Goal: Task Accomplishment & Management: Manage account settings

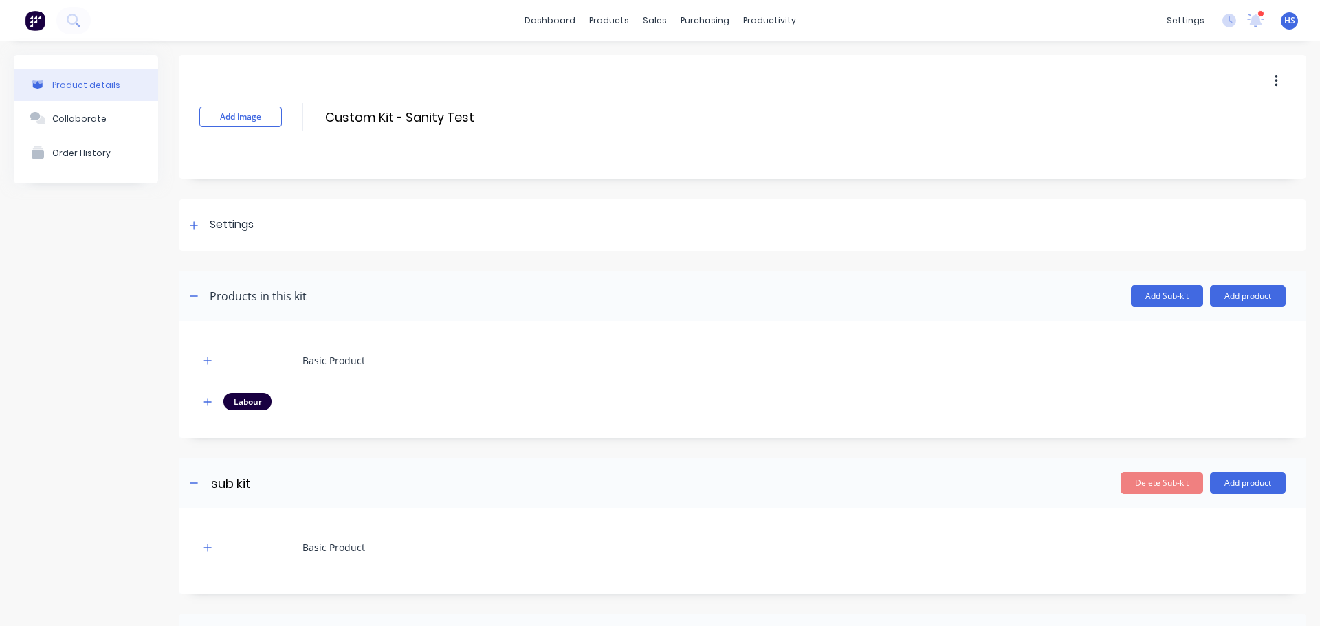
scroll to position [260, 0]
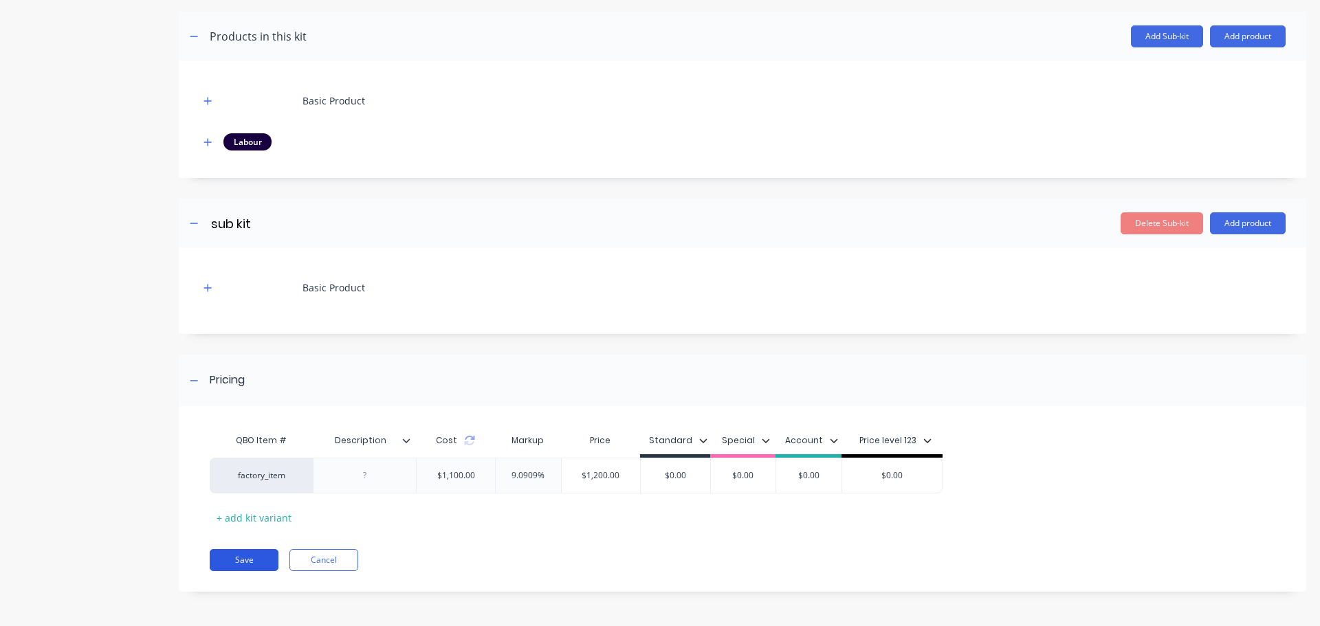
click at [237, 560] on button "Save" at bounding box center [244, 560] width 69 height 22
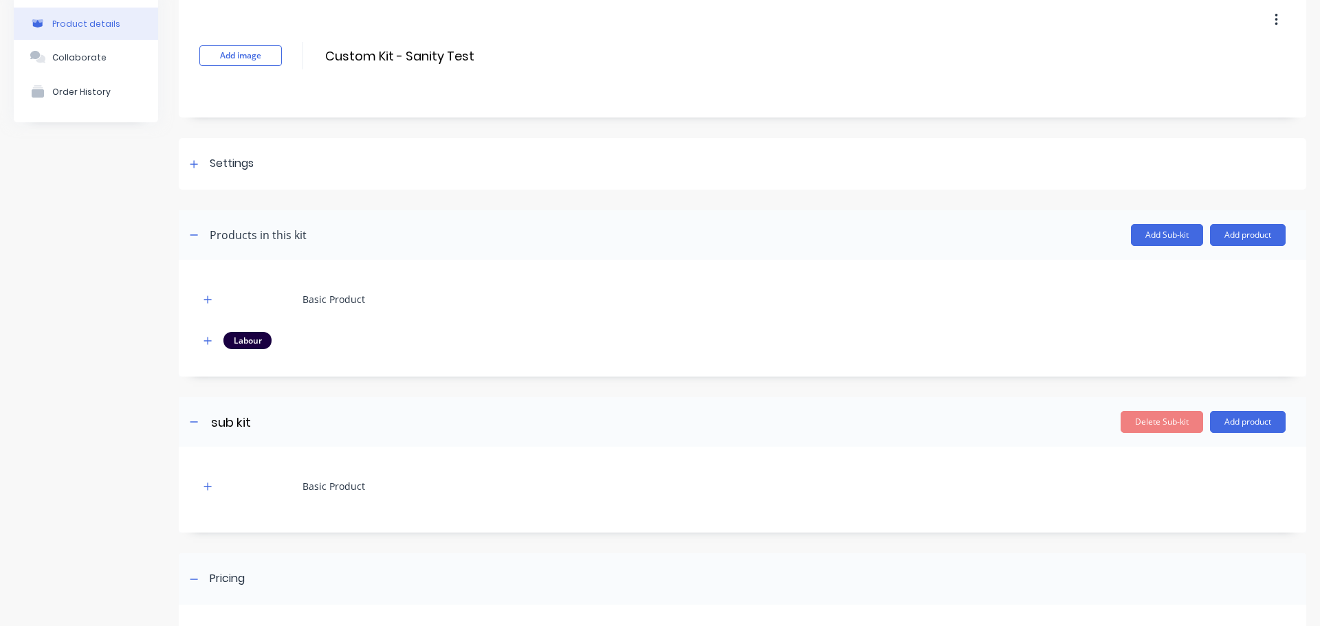
scroll to position [0, 0]
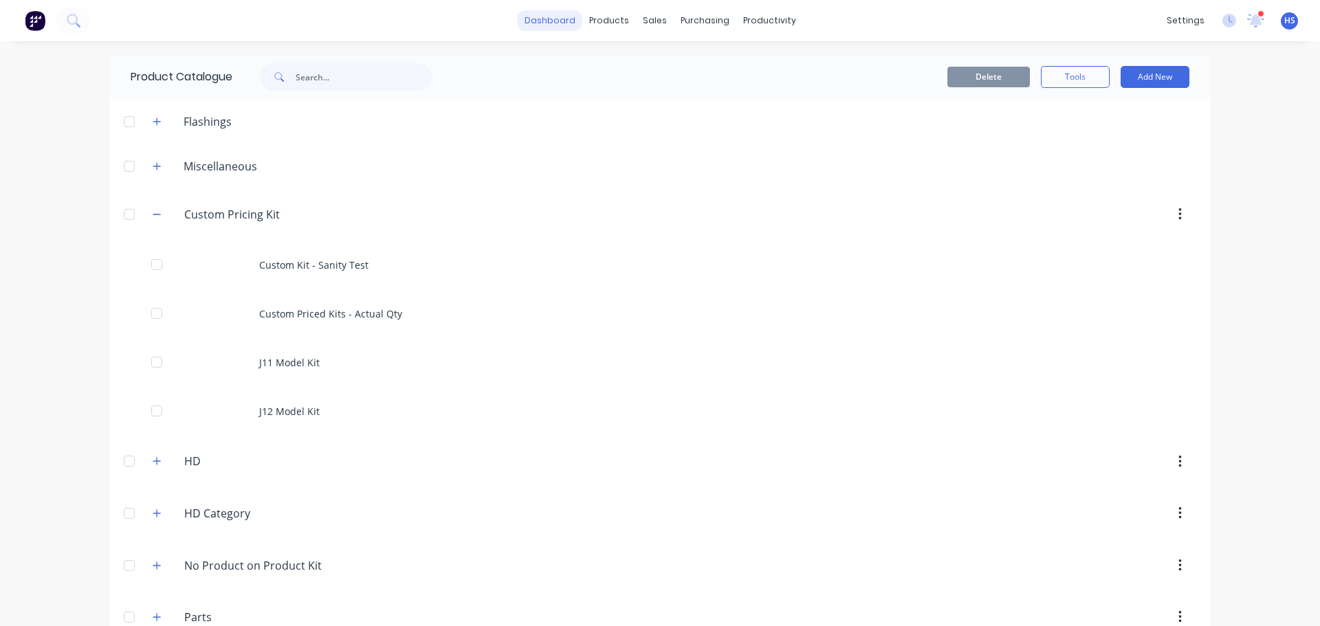
click at [559, 19] on link "dashboard" at bounding box center [550, 20] width 65 height 21
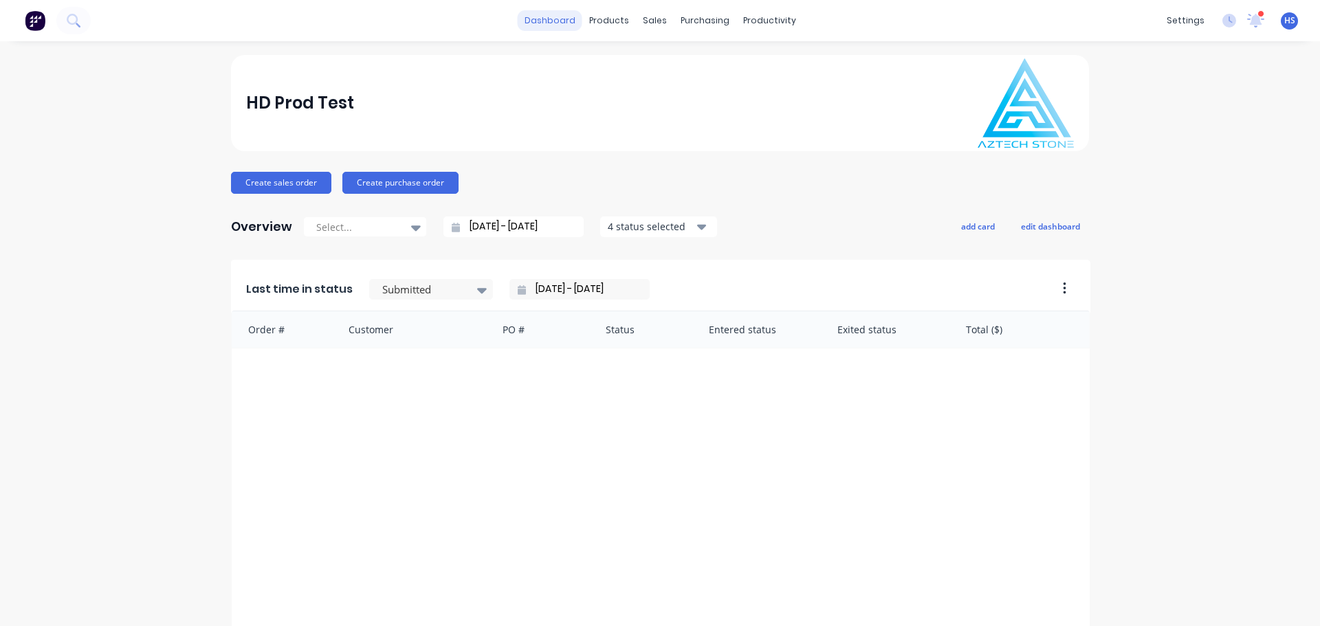
click at [571, 19] on link "dashboard" at bounding box center [550, 20] width 65 height 21
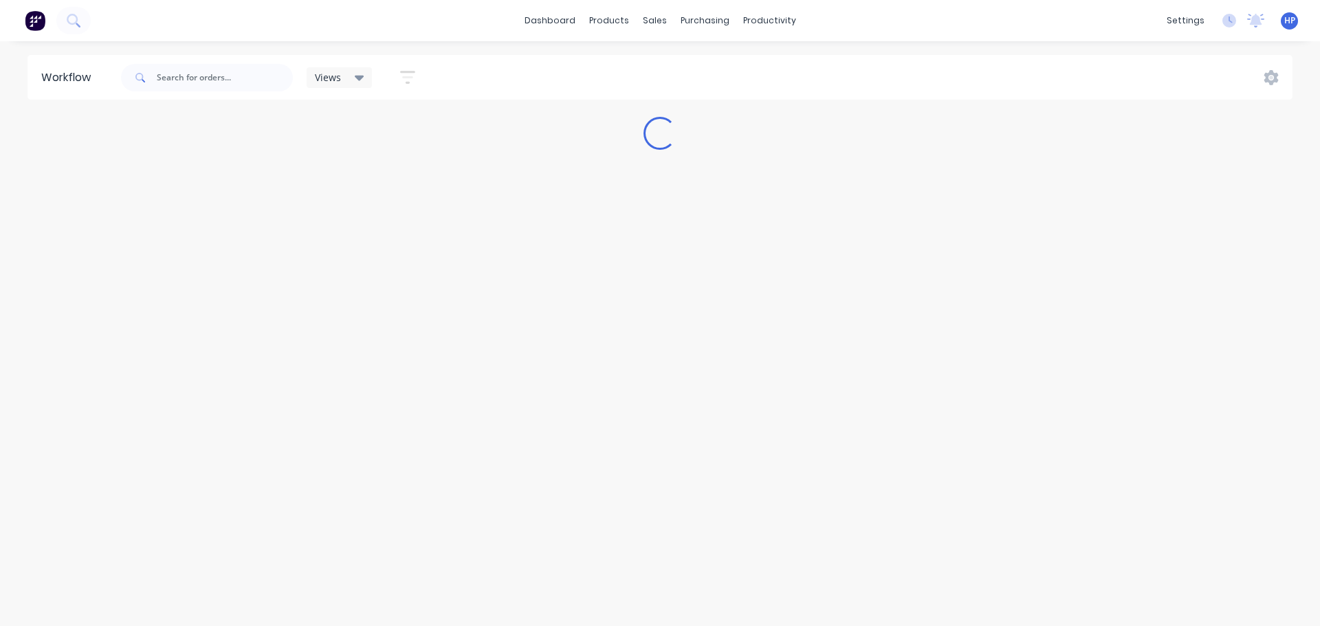
drag, startPoint x: 1284, startPoint y: 21, endPoint x: 1283, endPoint y: 33, distance: 12.4
click at [1289, 19] on span "HP" at bounding box center [1290, 20] width 11 height 12
click at [1186, 179] on div "Sign out" at bounding box center [1173, 185] width 37 height 12
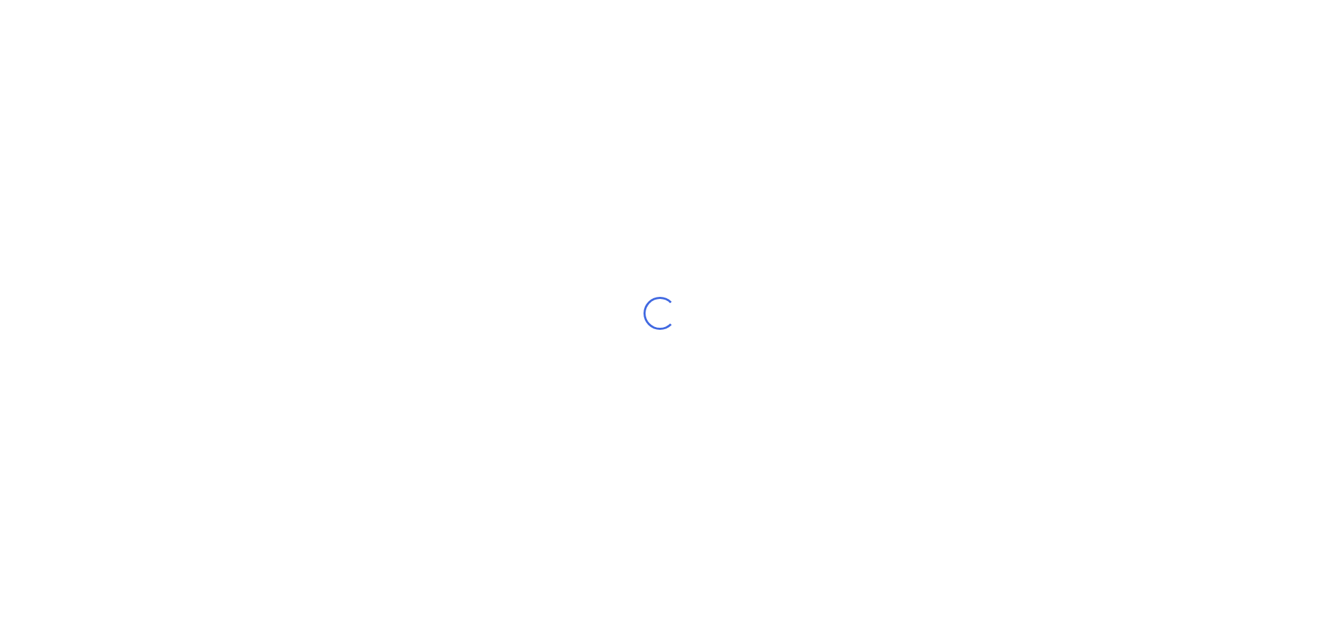
click at [1170, 174] on div "Loading..." at bounding box center [660, 313] width 1320 height 626
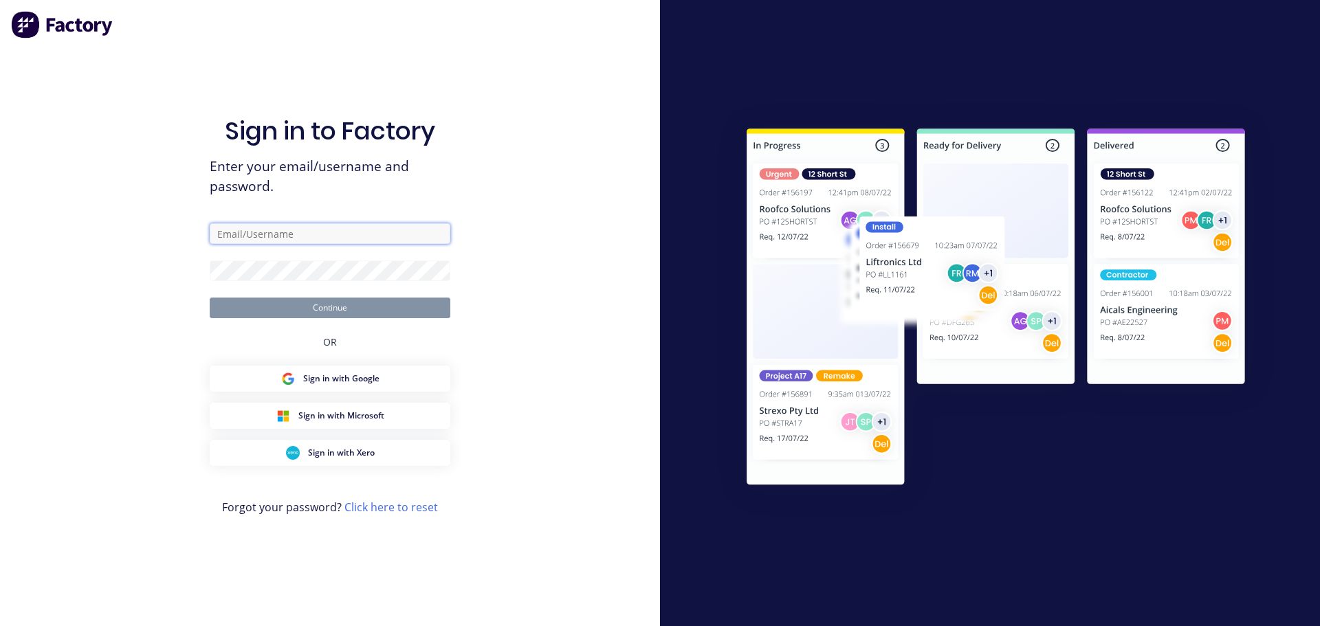
click at [307, 228] on input "text" at bounding box center [330, 233] width 241 height 21
type input "[PERSON_NAME][EMAIL_ADDRESS][DOMAIN_NAME]"
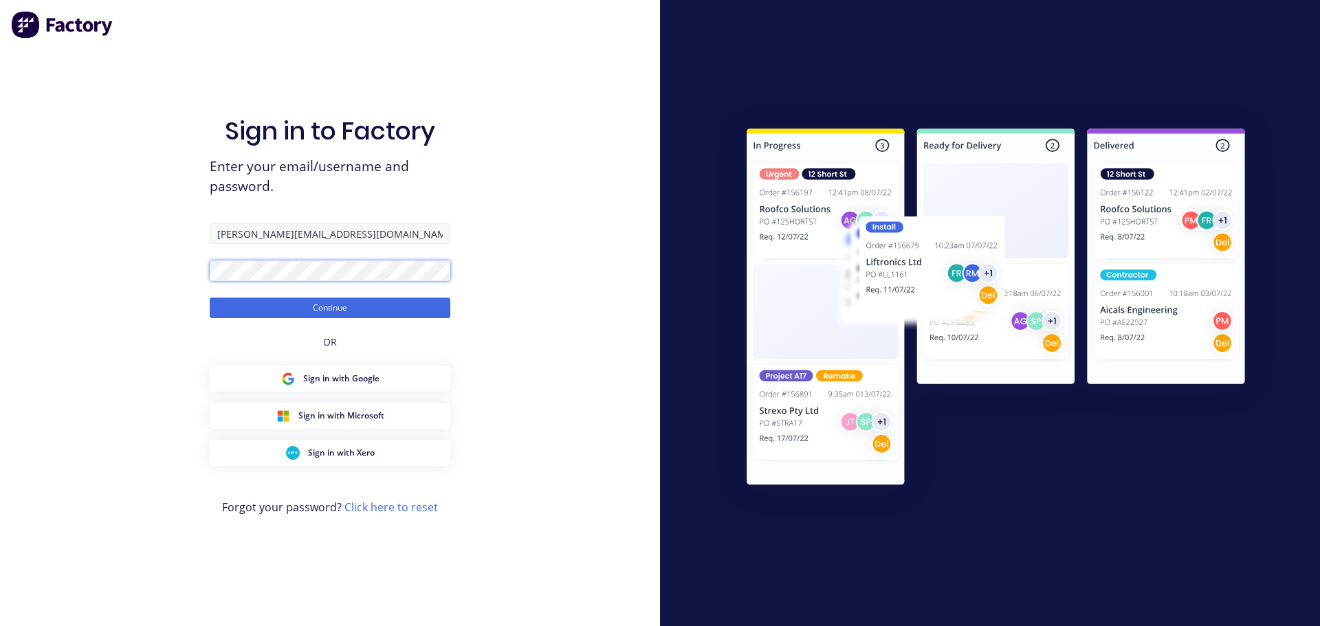
click at [210, 298] on button "Continue" at bounding box center [330, 308] width 241 height 21
